Goal: Ask a question

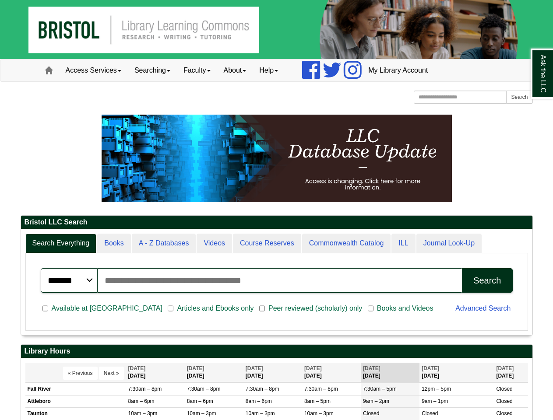
click at [276, 29] on img at bounding box center [276, 29] width 553 height 59
click at [95, 71] on link "Access Services" at bounding box center [93, 71] width 69 height 22
click at [155, 71] on link "Searching" at bounding box center [152, 71] width 49 height 22
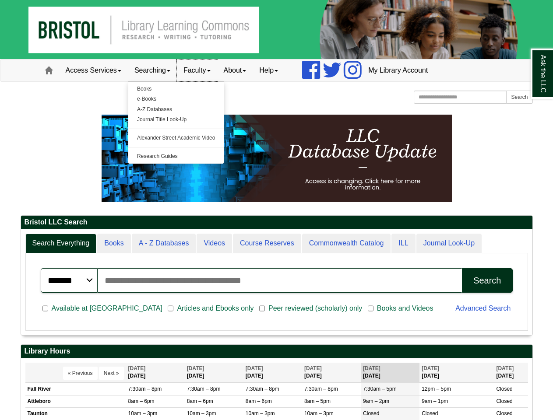
click at [202, 71] on link "Faculty" at bounding box center [197, 71] width 40 height 22
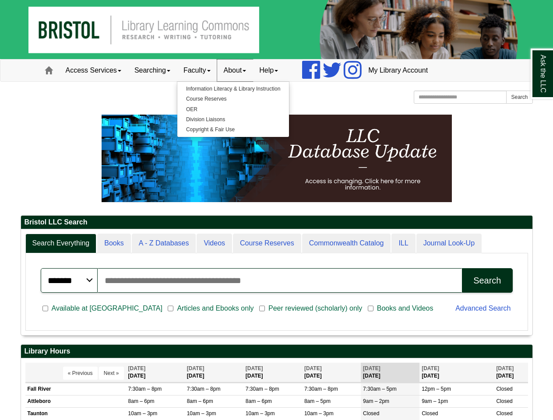
click at [242, 71] on link "About" at bounding box center [235, 71] width 36 height 22
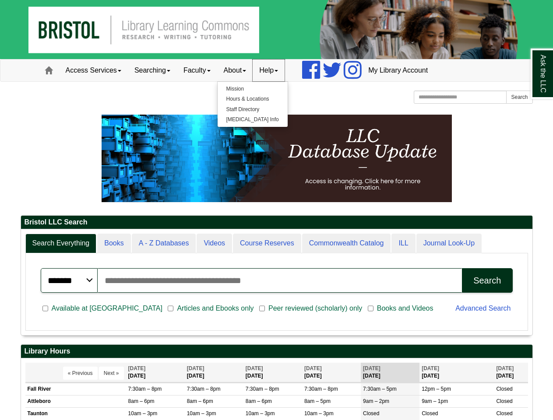
click at [277, 71] on link "Help" at bounding box center [269, 71] width 32 height 22
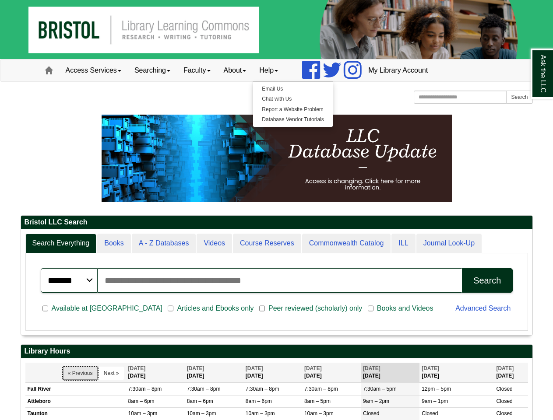
click at [80, 374] on button "« Previous" at bounding box center [80, 373] width 35 height 13
click at [111, 374] on button "Next »" at bounding box center [111, 373] width 25 height 13
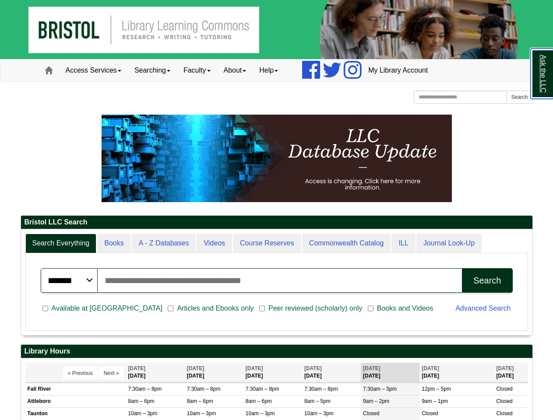
click at [542, 74] on link "Ask the LLC" at bounding box center [542, 74] width 23 height 50
